Goal: Task Accomplishment & Management: Manage account settings

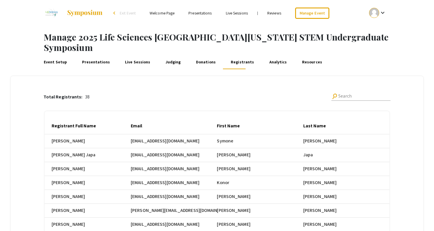
scroll to position [0, 250]
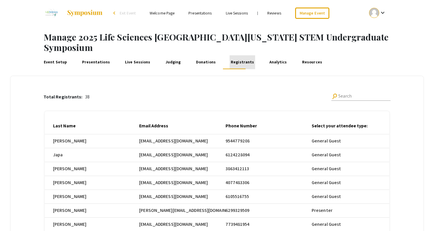
click at [239, 55] on link "Registrants" at bounding box center [243, 62] width 26 height 14
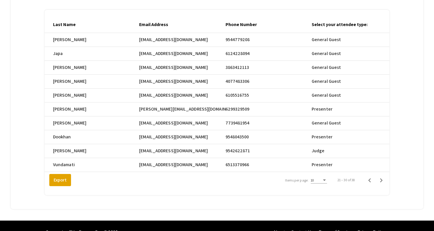
scroll to position [108, 0]
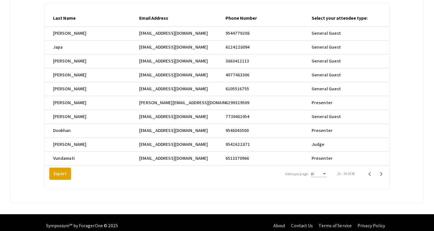
click at [326, 173] on div "Items per page:" at bounding box center [324, 173] width 3 height 1
click at [323, 157] on span "5" at bounding box center [322, 157] width 16 height 10
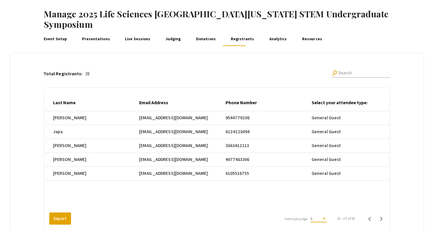
scroll to position [21, 0]
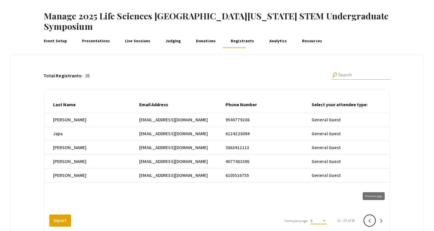
click at [372, 217] on icon "Previous page" at bounding box center [369, 221] width 8 height 8
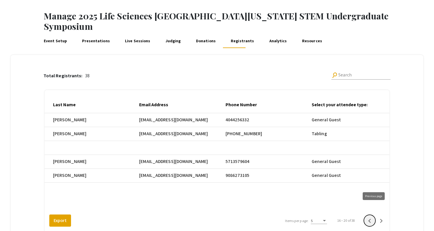
click at [372, 217] on icon "Previous page" at bounding box center [369, 221] width 8 height 8
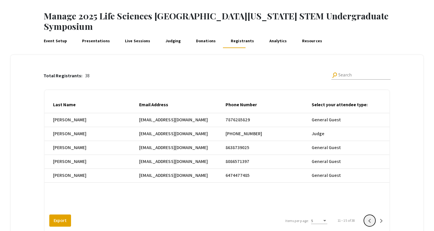
click at [372, 217] on icon "Previous page" at bounding box center [369, 221] width 8 height 8
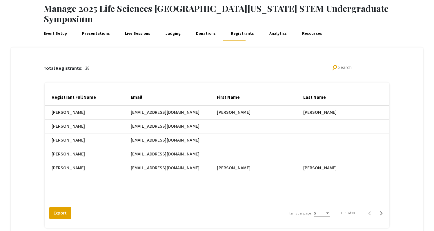
scroll to position [29, 0]
click at [383, 211] on icon "Next page" at bounding box center [381, 213] width 3 height 4
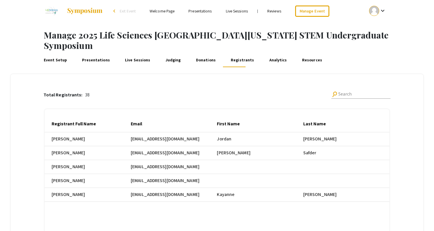
scroll to position [0, 0]
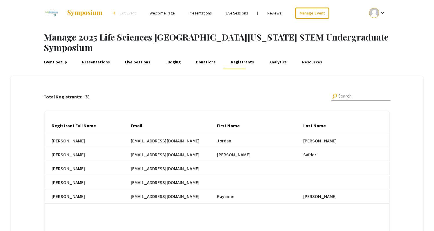
click at [165, 55] on link "Judging" at bounding box center [172, 62] width 17 height 14
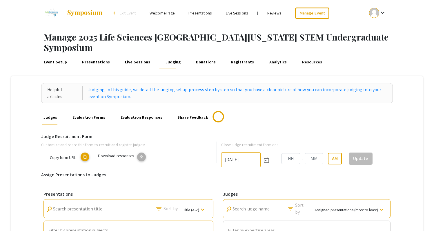
type input "[DATE]"
type input "06"
type input "00"
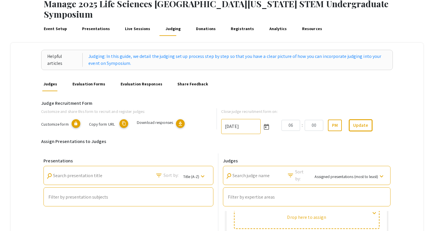
scroll to position [30, 0]
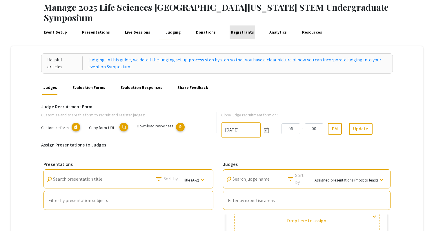
click at [238, 26] on link "Registrants" at bounding box center [243, 33] width 26 height 14
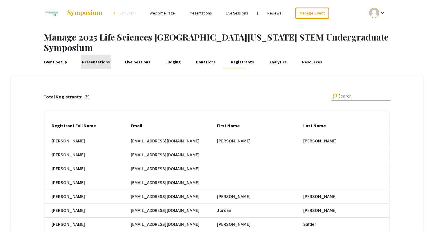
click at [97, 56] on link "Presentations" at bounding box center [96, 62] width 30 height 14
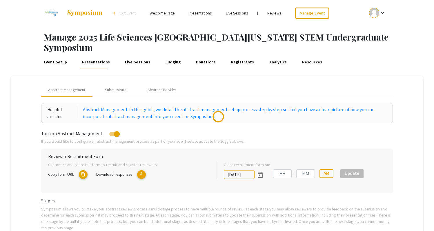
type input "[DATE]"
type input "05"
type input "00"
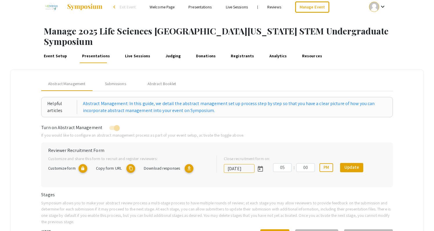
scroll to position [2, 0]
